Goal: Task Accomplishment & Management: Manage account settings

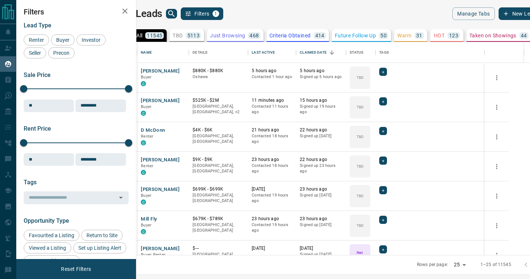
scroll to position [213, 391]
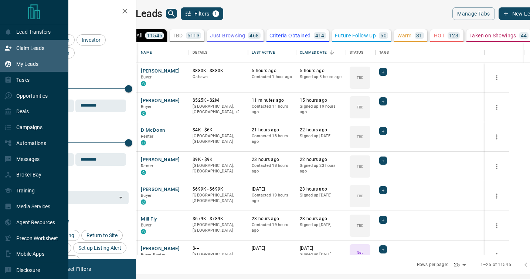
click at [31, 49] on p "Claim Leads" at bounding box center [30, 48] width 28 height 6
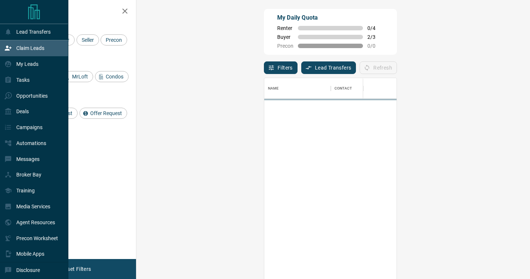
scroll to position [211, 378]
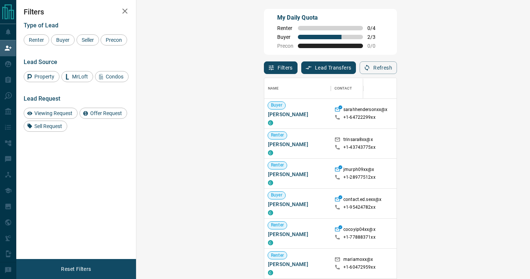
click at [125, 8] on icon "button" at bounding box center [125, 11] width 9 height 9
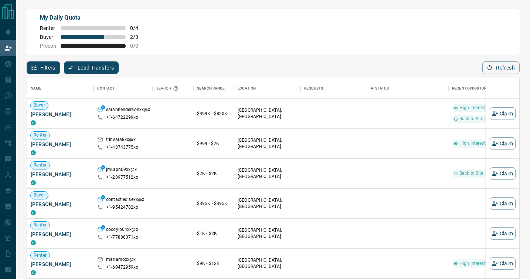
scroll to position [211, 493]
click at [44, 68] on button "Filters" at bounding box center [44, 67] width 34 height 13
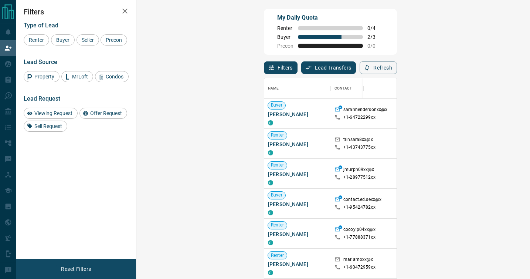
scroll to position [211, 378]
click at [62, 42] on span "Buyer" at bounding box center [63, 40] width 18 height 6
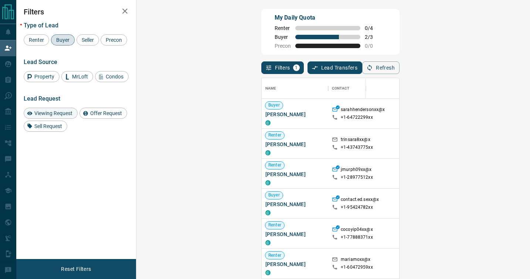
click at [44, 112] on span "Viewing Request" at bounding box center [53, 113] width 43 height 6
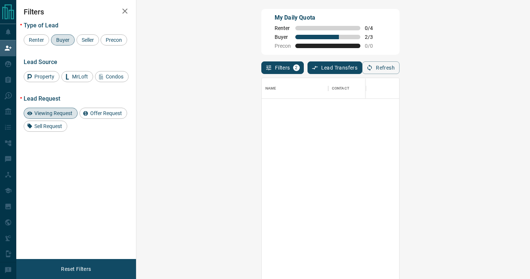
click at [44, 112] on span "Viewing Request" at bounding box center [53, 113] width 43 height 6
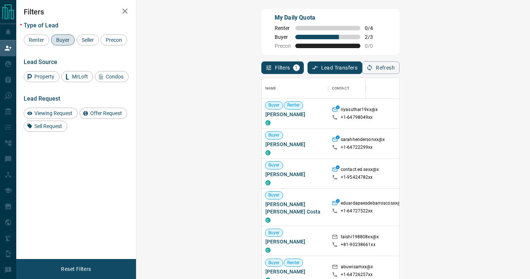
click at [123, 14] on icon "button" at bounding box center [125, 11] width 9 height 9
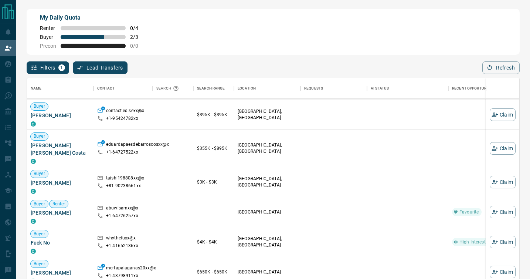
scroll to position [0, 0]
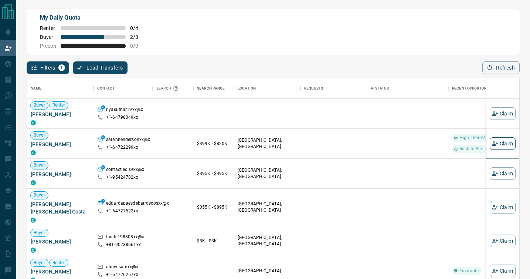
click at [502, 143] on button "Claim" at bounding box center [503, 143] width 26 height 13
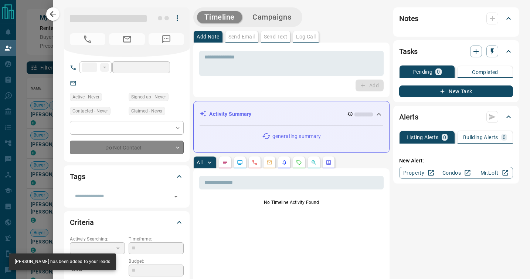
type input "**"
type input "**********"
type input "*"
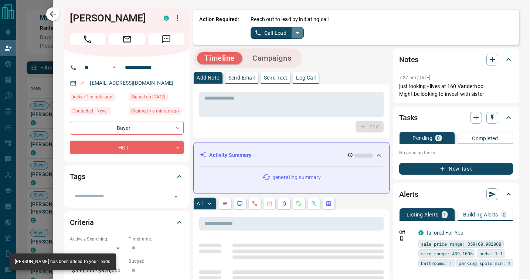
click at [298, 31] on icon "split button" at bounding box center [297, 32] width 9 height 9
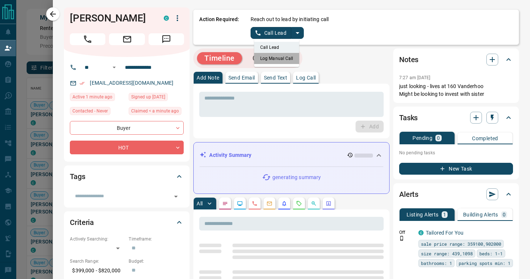
click at [283, 58] on li "Log Manual Call" at bounding box center [276, 58] width 45 height 11
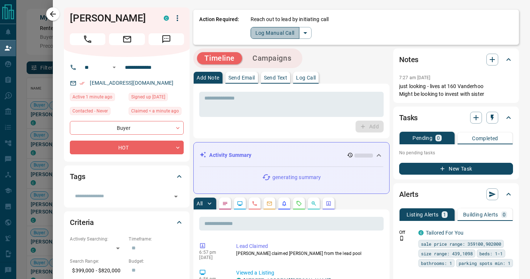
click at [272, 29] on button "Log Manual Call" at bounding box center [275, 33] width 49 height 12
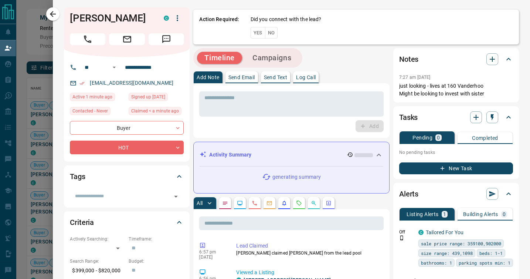
click at [272, 29] on button "No" at bounding box center [271, 32] width 13 height 11
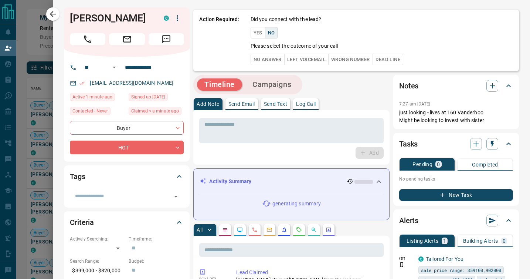
click at [267, 57] on button "No Answer" at bounding box center [268, 59] width 34 height 11
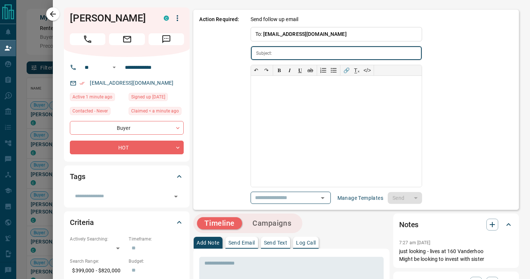
type input "**********"
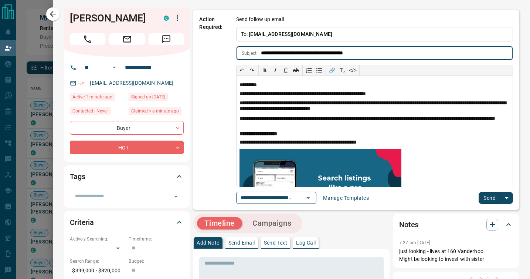
click at [487, 197] on button "Send" at bounding box center [490, 198] width 22 height 12
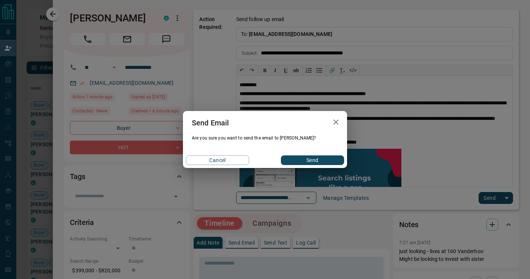
click at [330, 158] on button "Send" at bounding box center [312, 160] width 63 height 10
